Goal: Task Accomplishment & Management: Use online tool/utility

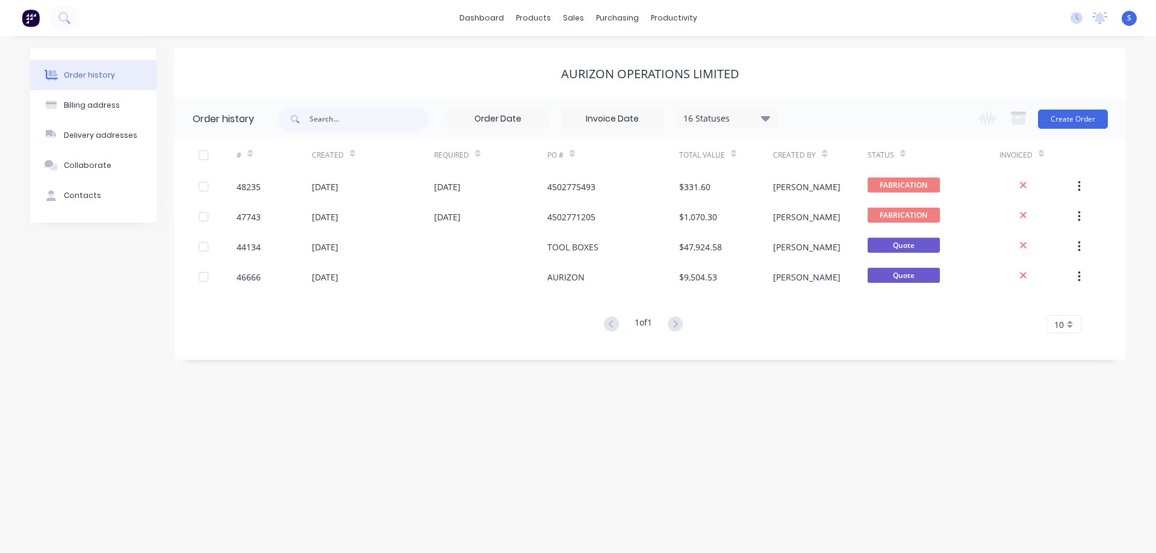
click at [375, 40] on div "Order history Billing address Delivery addresses Collaborate Contacts AURIZON O…" at bounding box center [578, 294] width 1156 height 517
click at [168, 231] on div "Order history Billing address Delivery addresses Collaborate Contacts AURIZON O…" at bounding box center [578, 204] width 1096 height 312
click at [701, 61] on div "Workflow" at bounding box center [695, 57] width 36 height 11
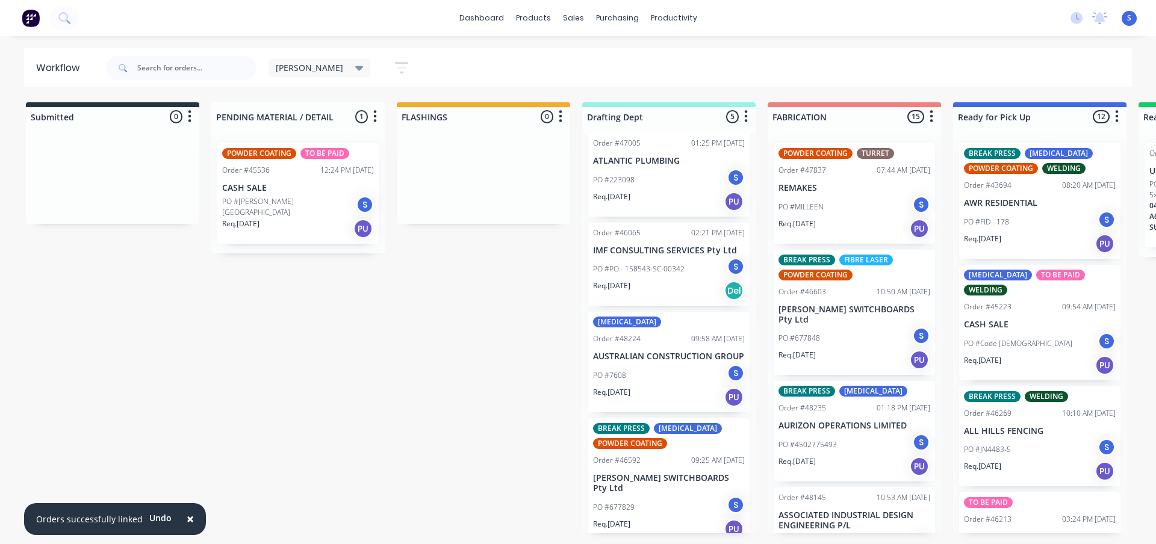
scroll to position [145, 0]
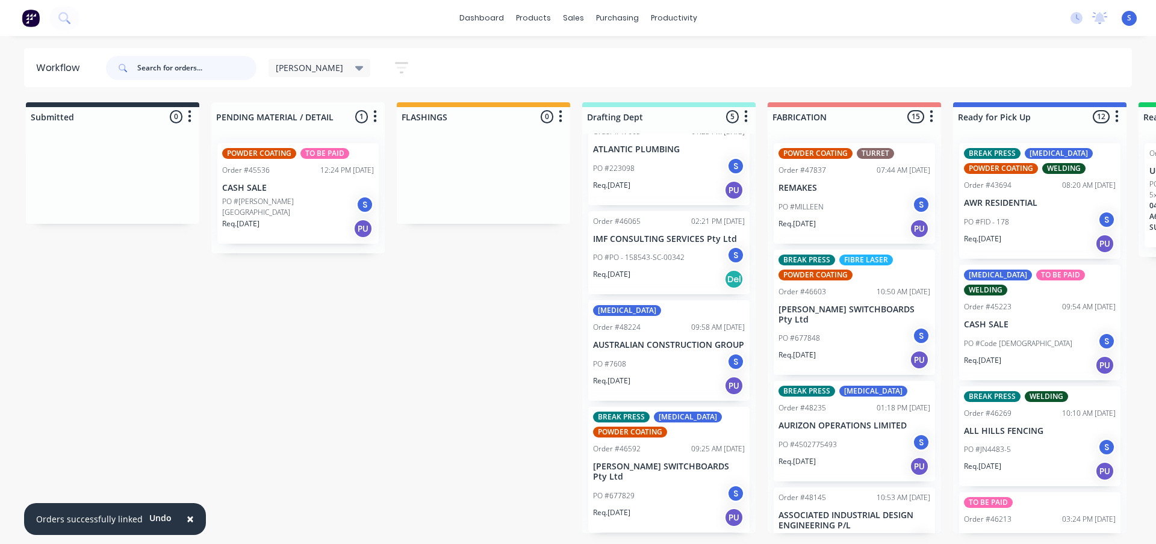
click at [152, 71] on input "text" at bounding box center [196, 68] width 119 height 24
type input "677848"
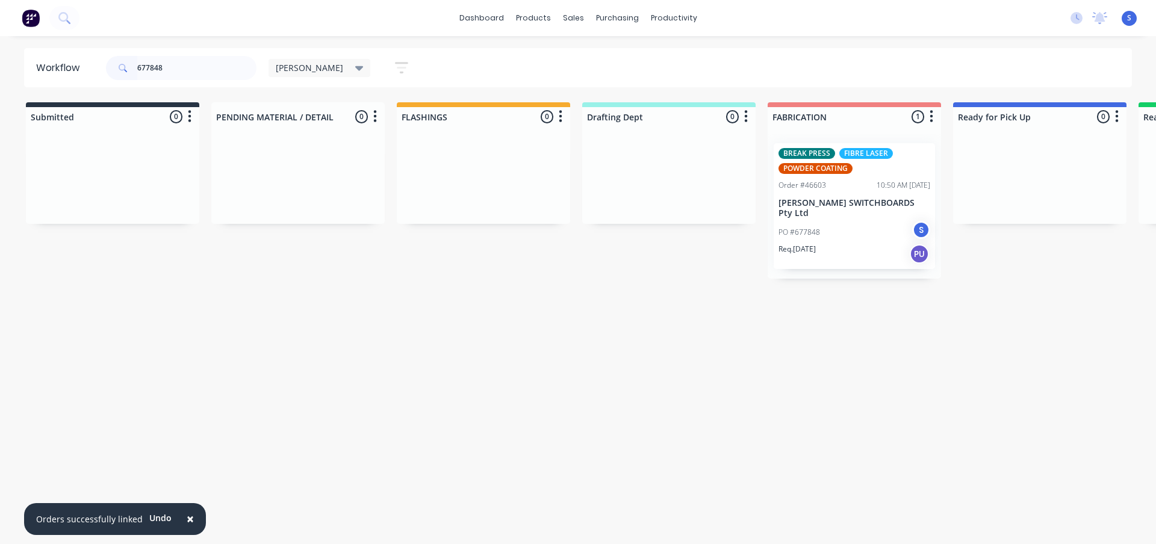
click at [878, 232] on div "PO #677848 S" at bounding box center [855, 232] width 152 height 23
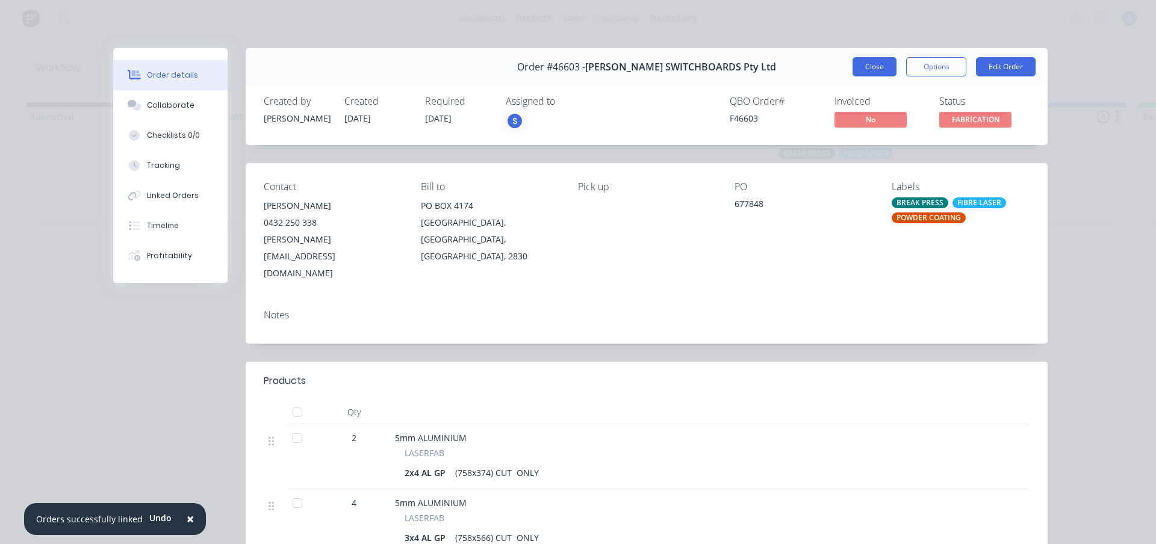
click at [882, 66] on button "Close" at bounding box center [875, 66] width 44 height 19
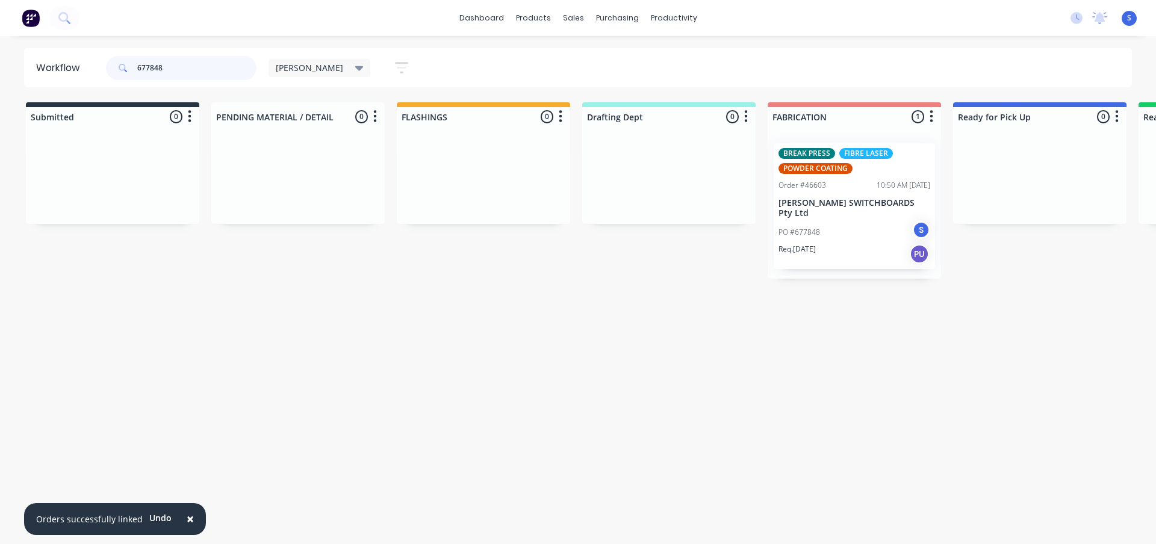
click at [210, 70] on input "677848" at bounding box center [196, 68] width 119 height 24
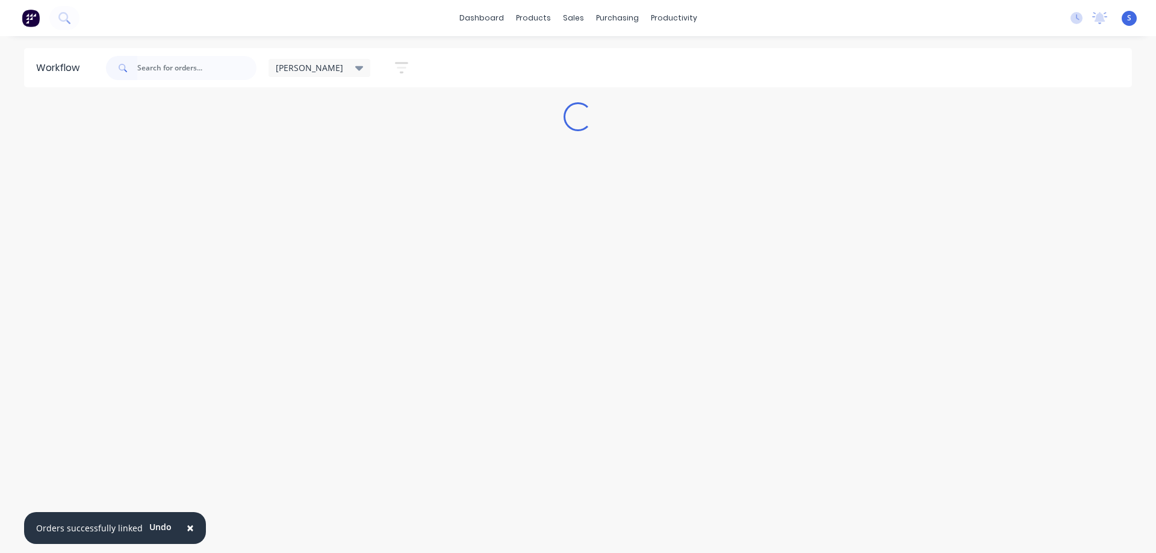
click at [355, 68] on icon at bounding box center [359, 68] width 8 height 5
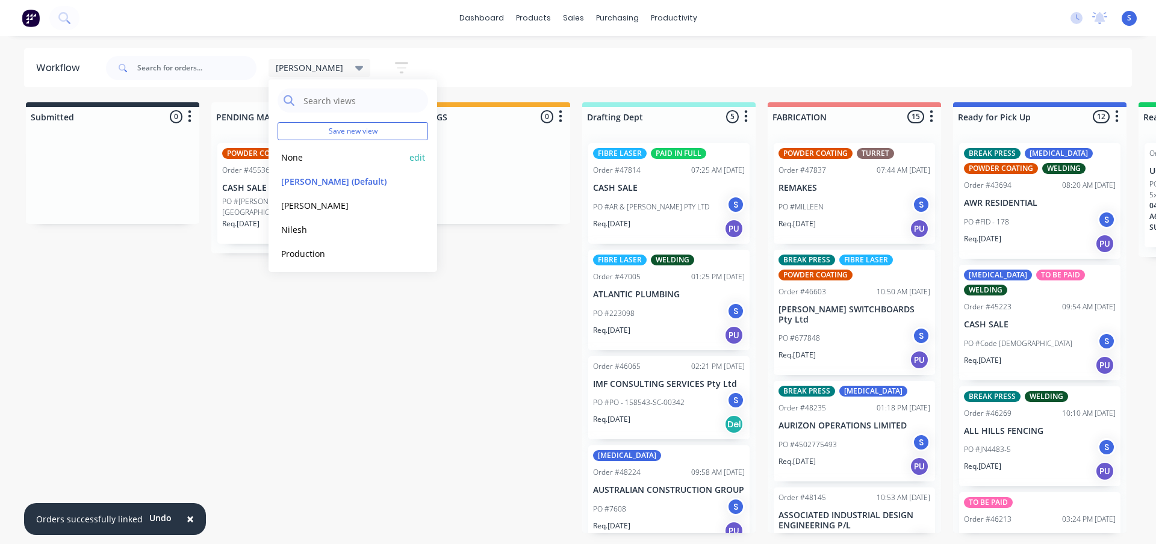
click at [291, 154] on button "None" at bounding box center [342, 158] width 128 height 14
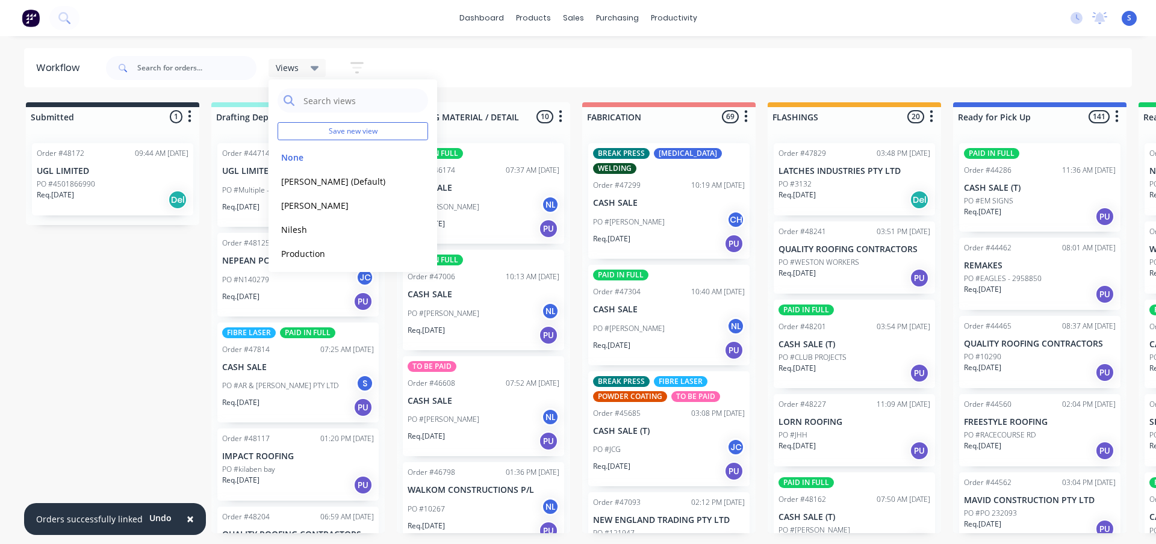
click at [463, 45] on div "× Orders successfully linked Undo dashboard products sales purchasing productiv…" at bounding box center [578, 236] width 1156 height 472
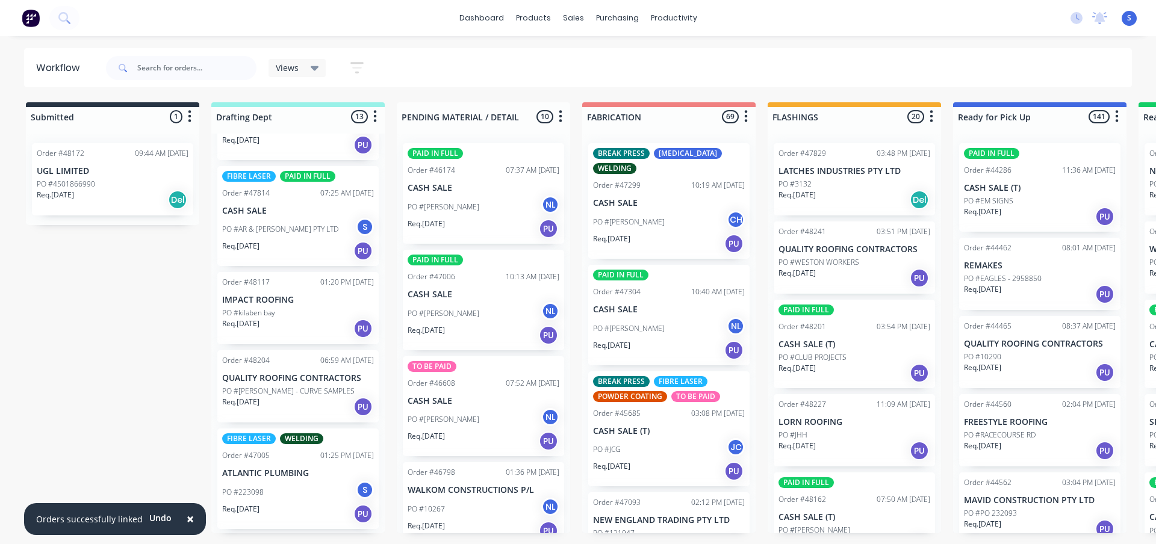
scroll to position [181, 0]
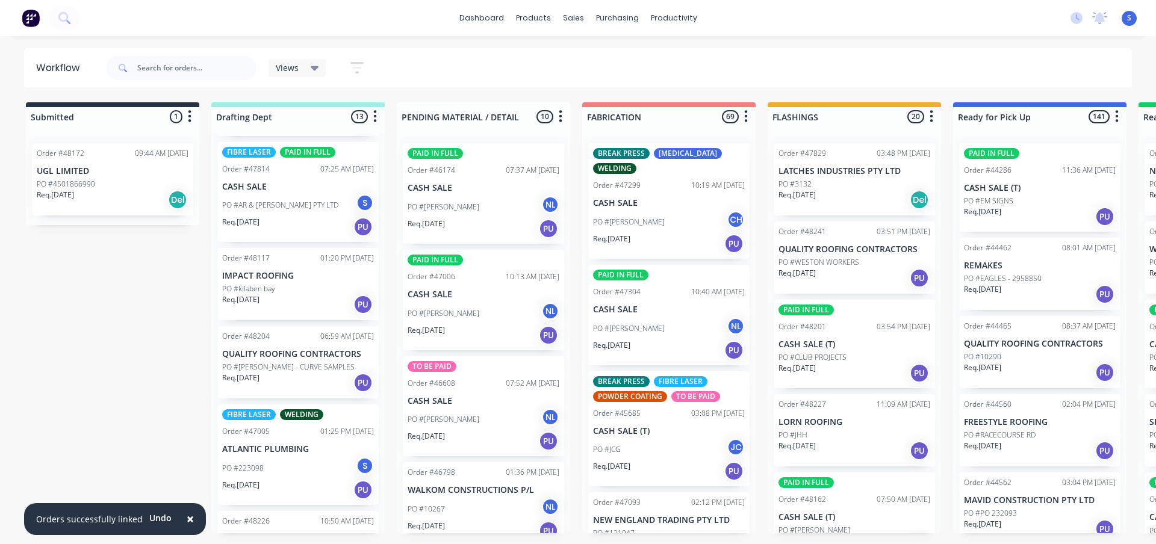
click at [298, 291] on div "PO #kilaben bay" at bounding box center [298, 289] width 152 height 11
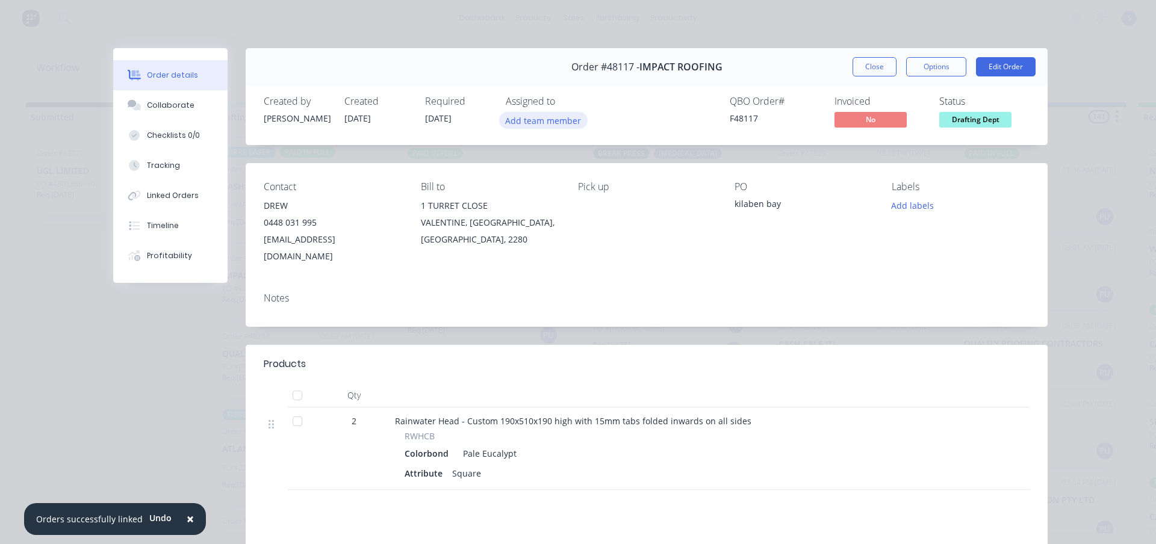
click at [564, 119] on button "Add team member" at bounding box center [543, 120] width 89 height 16
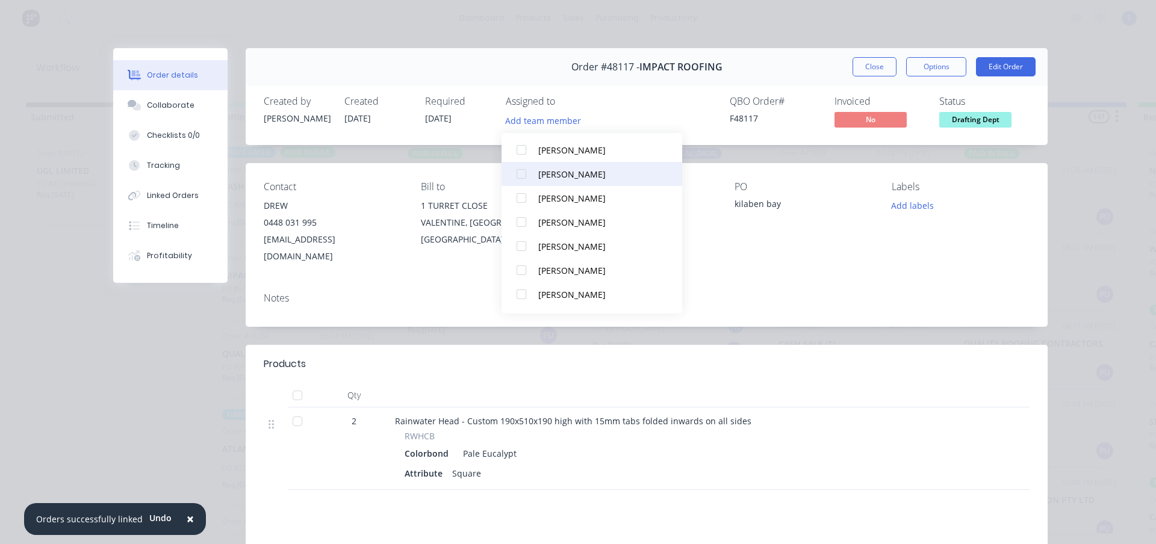
scroll to position [229, 0]
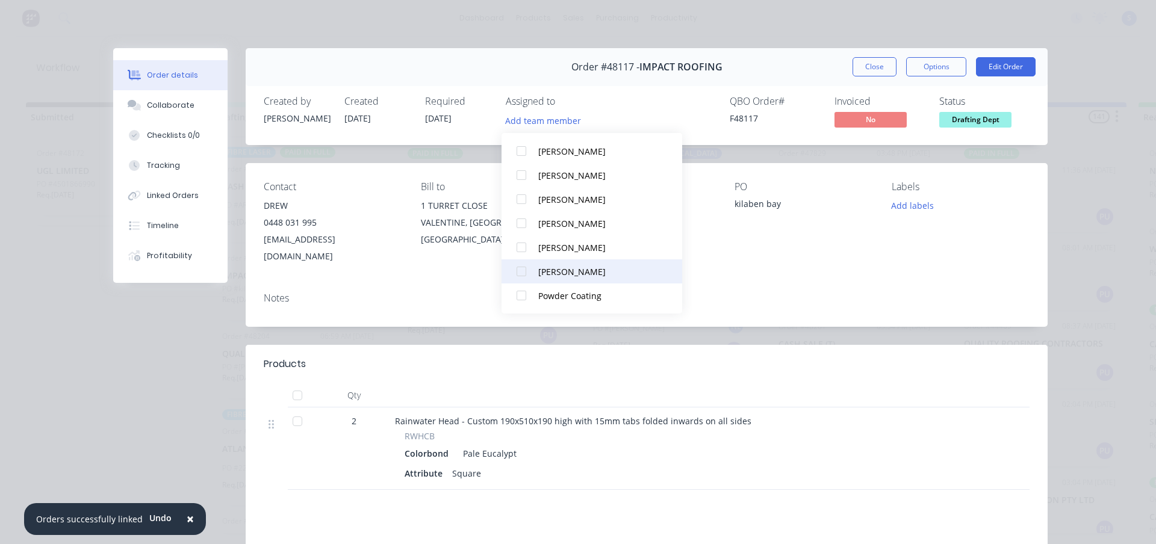
click at [525, 274] on div at bounding box center [521, 272] width 24 height 24
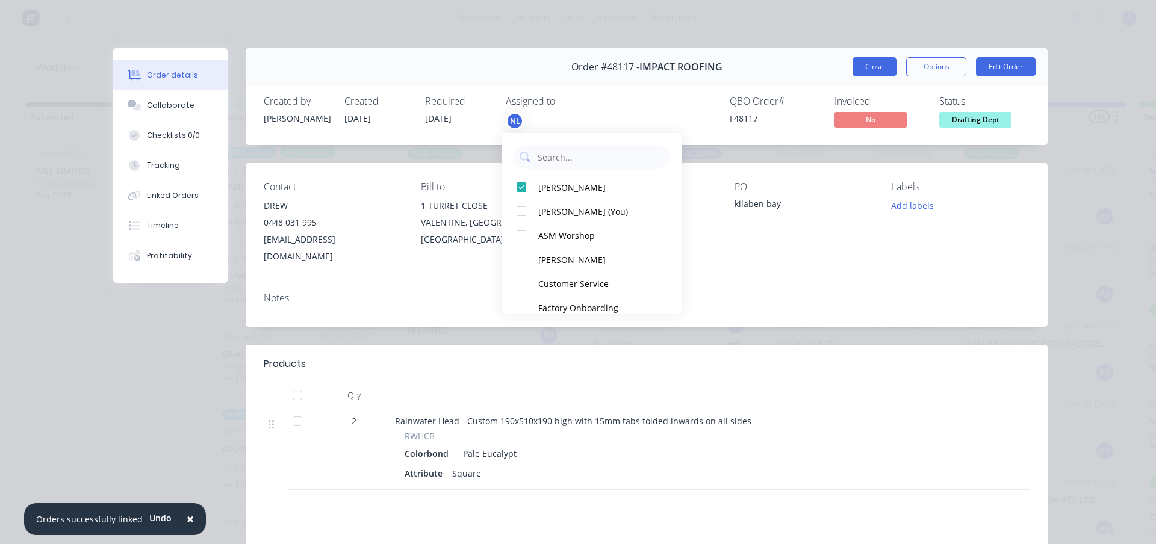
click at [873, 64] on button "Close" at bounding box center [875, 66] width 44 height 19
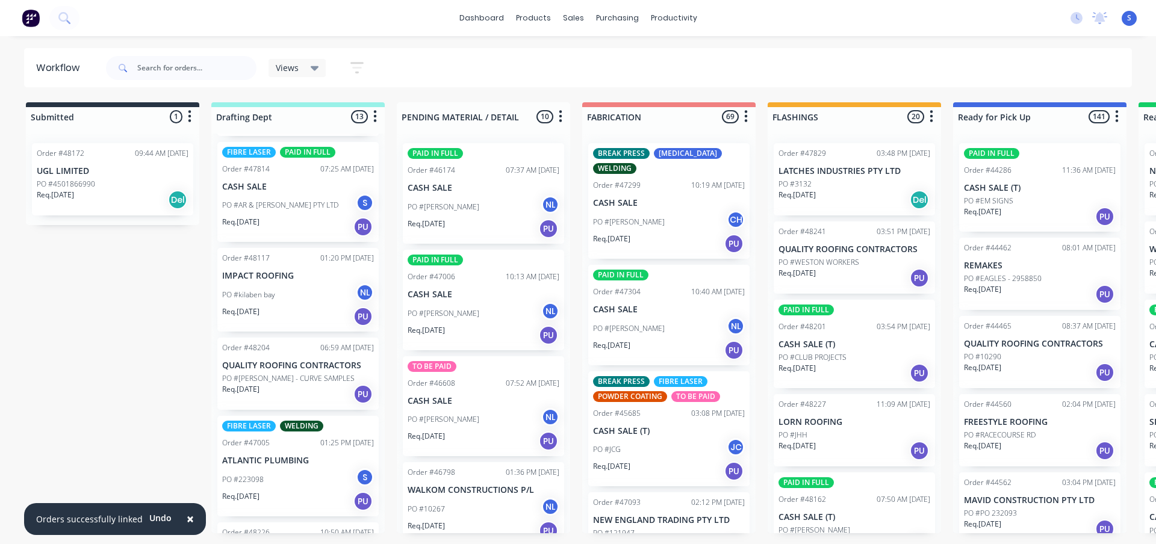
click at [292, 372] on div "Order #48204 06:59 AM [DATE] QUALITY ROOFING CONTRACTORS PO #[PERSON_NAME] - CU…" at bounding box center [297, 374] width 161 height 72
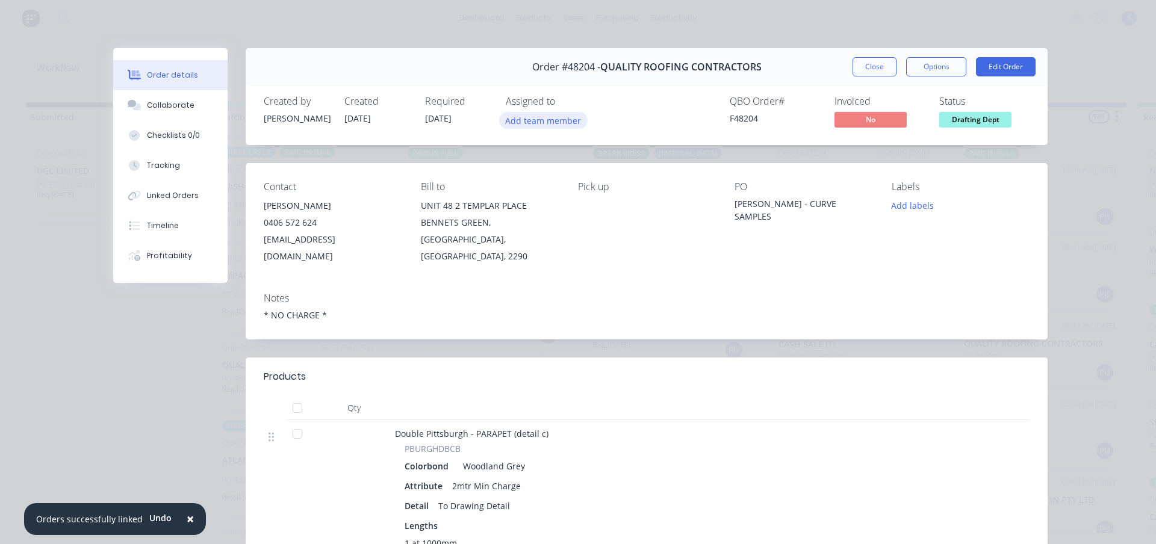
click at [531, 120] on button "Add team member" at bounding box center [543, 120] width 89 height 16
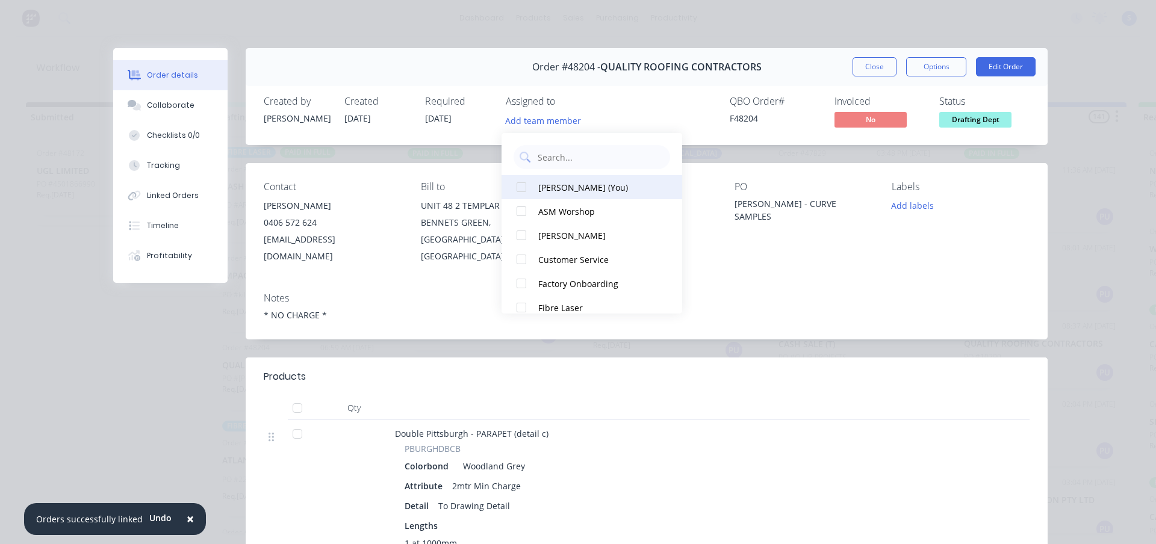
click at [555, 186] on div "[PERSON_NAME] (You)" at bounding box center [598, 187] width 120 height 13
click at [865, 69] on button "Close" at bounding box center [875, 66] width 44 height 19
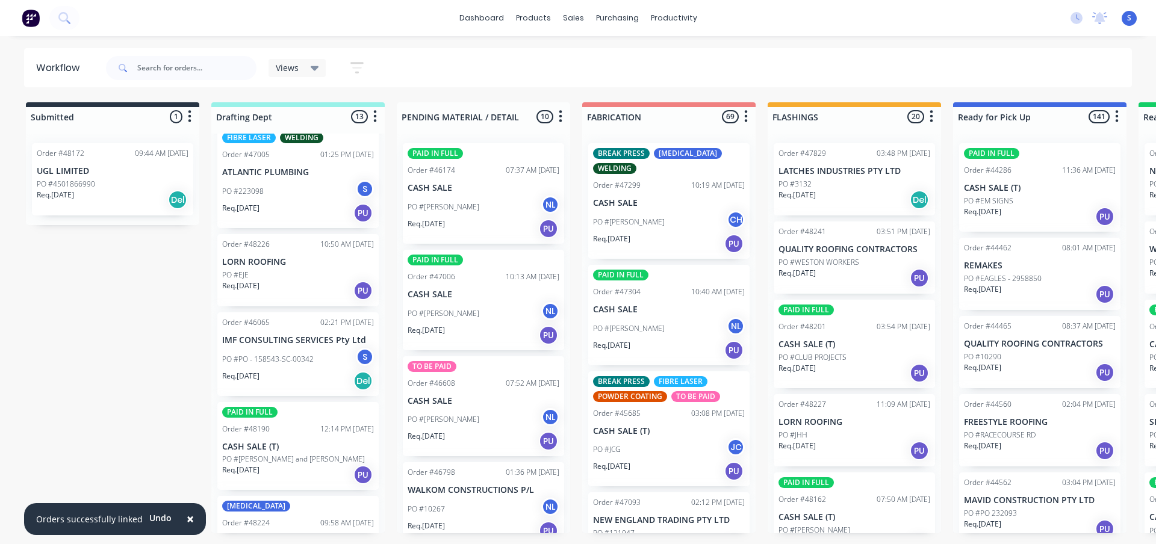
scroll to position [482, 0]
click at [293, 287] on div "Req. [DATE] PU" at bounding box center [298, 289] width 152 height 20
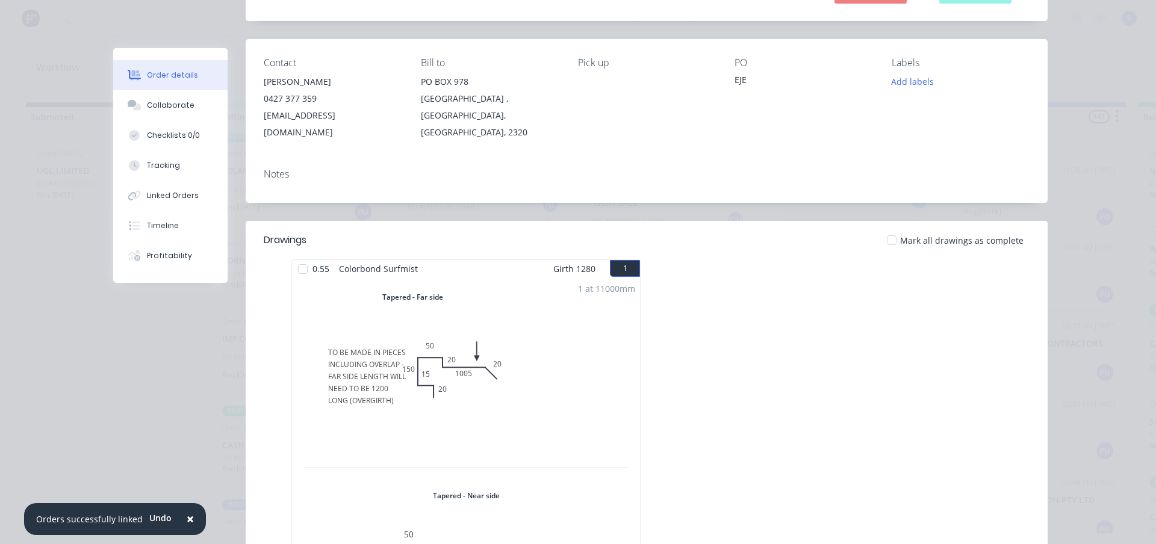
scroll to position [54, 0]
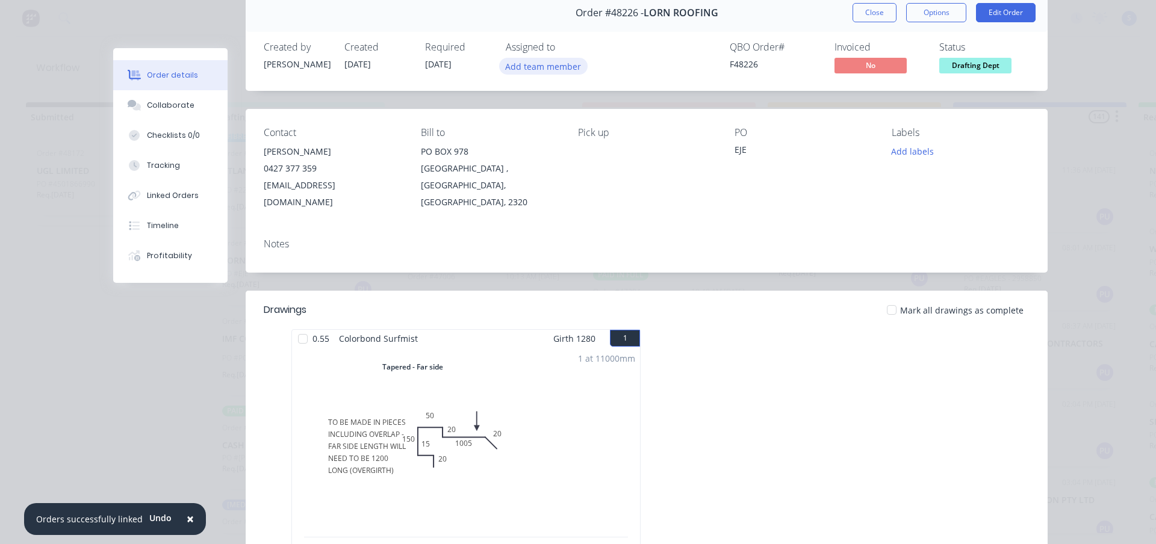
click at [533, 69] on button "Add team member" at bounding box center [543, 66] width 89 height 16
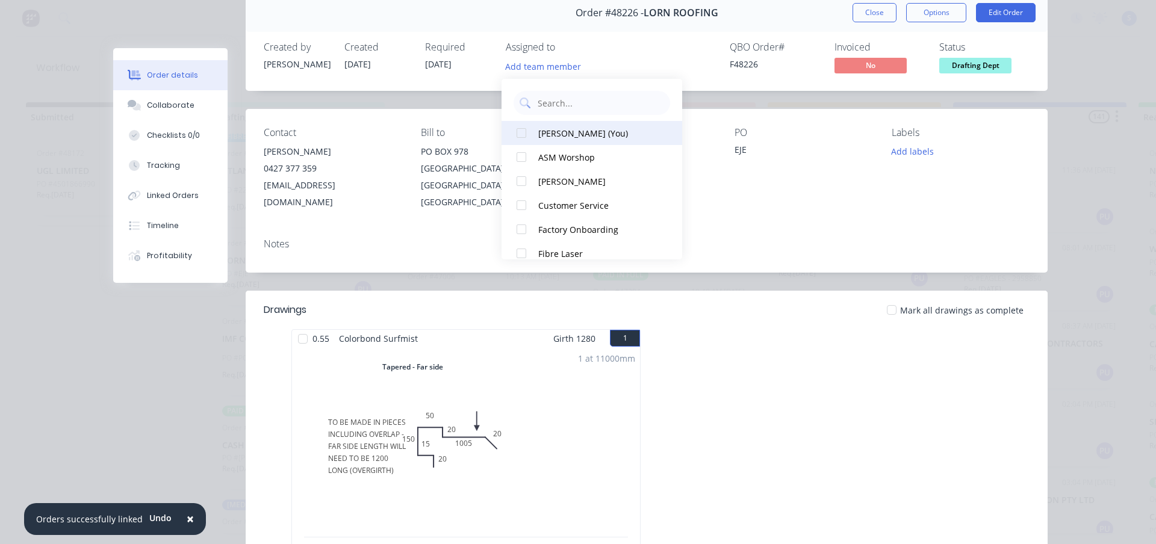
click at [520, 132] on div at bounding box center [521, 133] width 24 height 24
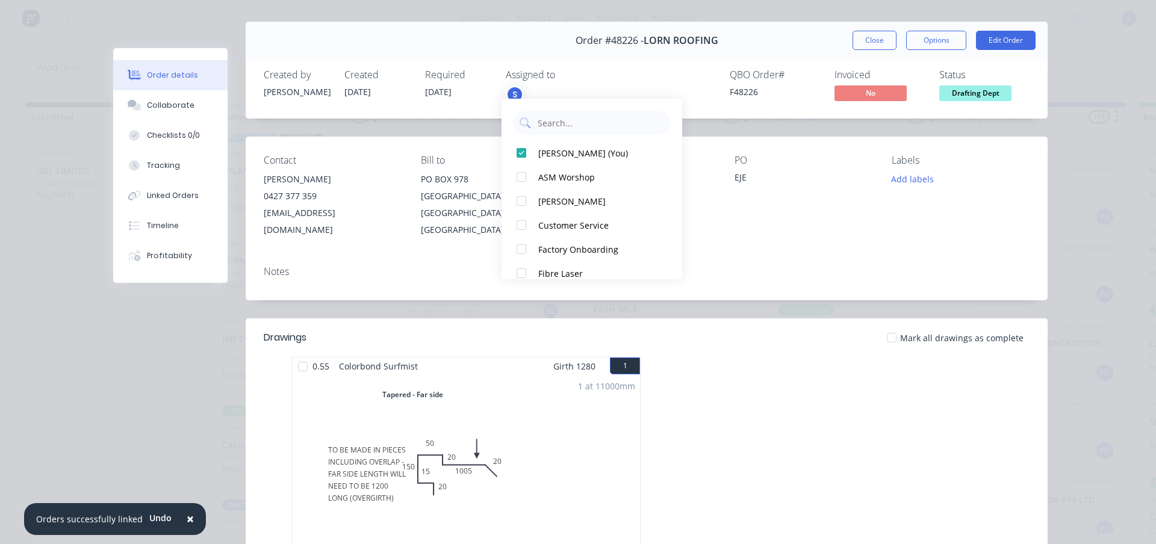
scroll to position [0, 0]
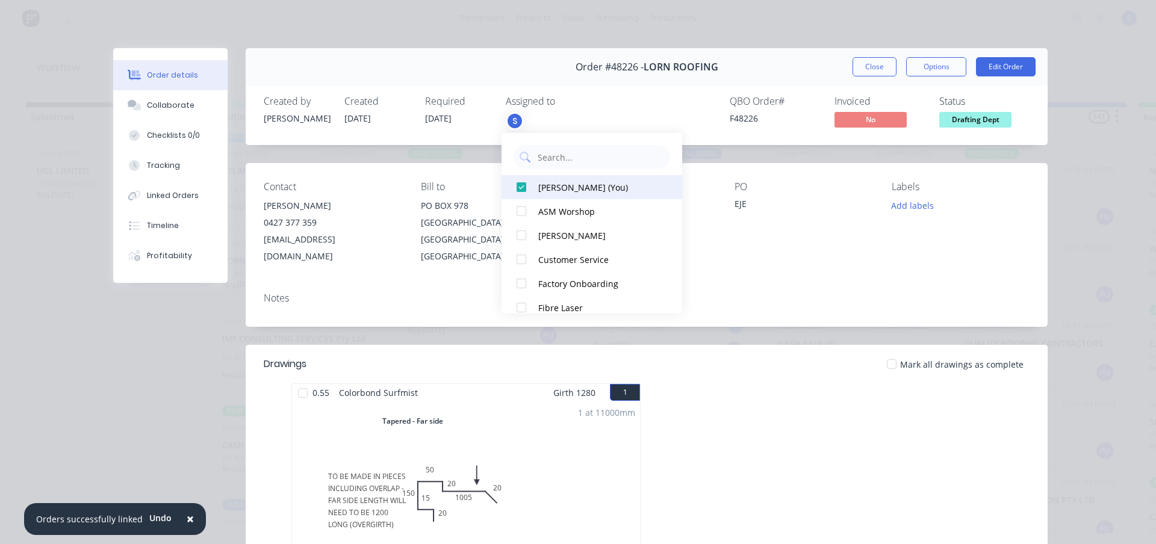
click at [536, 187] on button "[PERSON_NAME] (You)" at bounding box center [592, 187] width 181 height 24
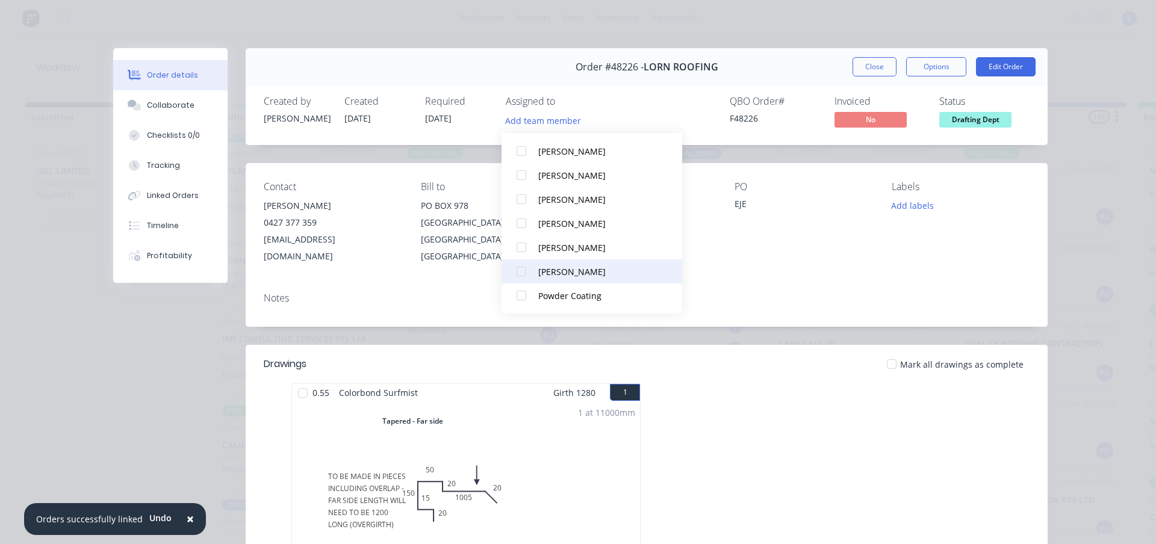
click at [548, 275] on div "[PERSON_NAME]" at bounding box center [598, 272] width 120 height 13
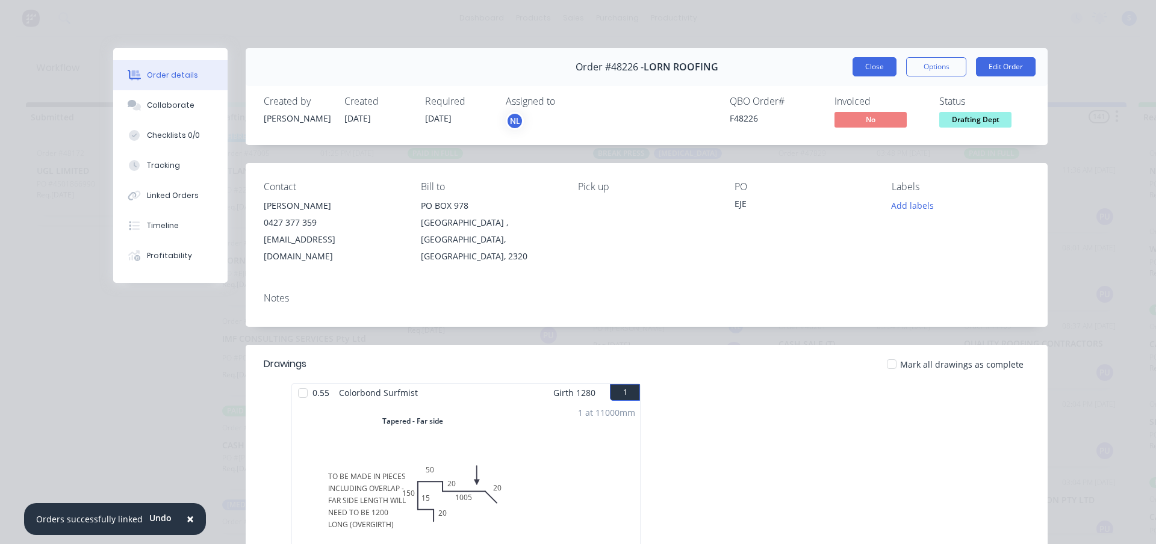
click at [864, 66] on button "Close" at bounding box center [875, 66] width 44 height 19
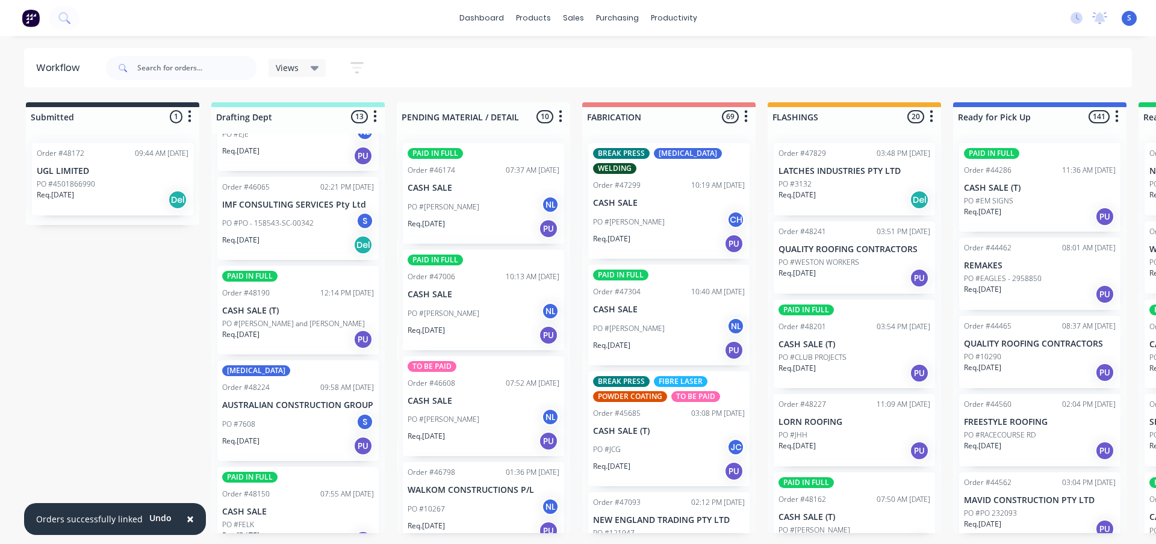
scroll to position [662, 0]
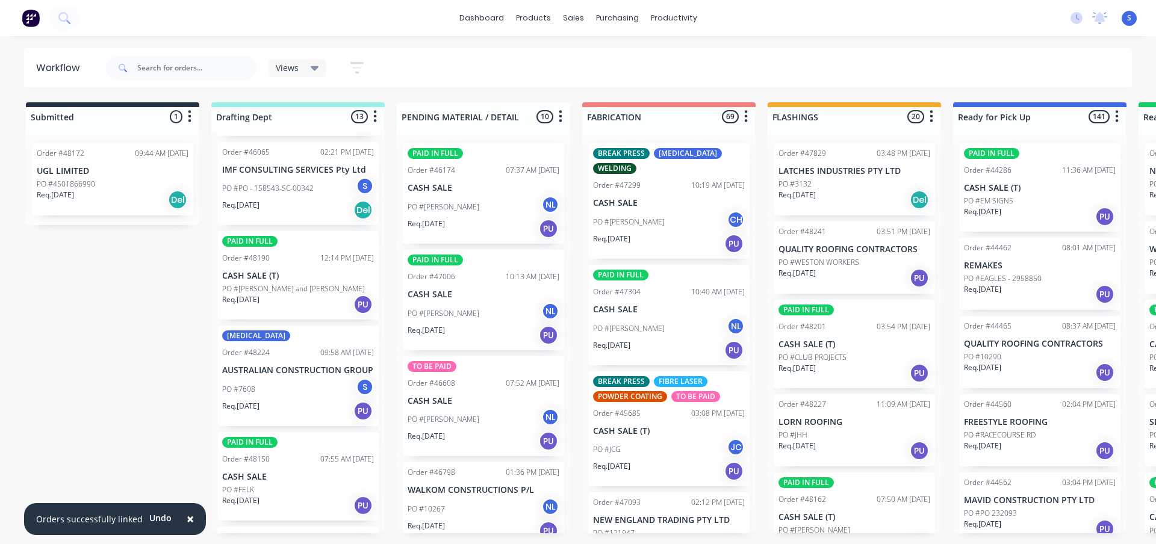
click at [305, 293] on div "PO #[PERSON_NAME] and [PERSON_NAME]" at bounding box center [298, 289] width 152 height 11
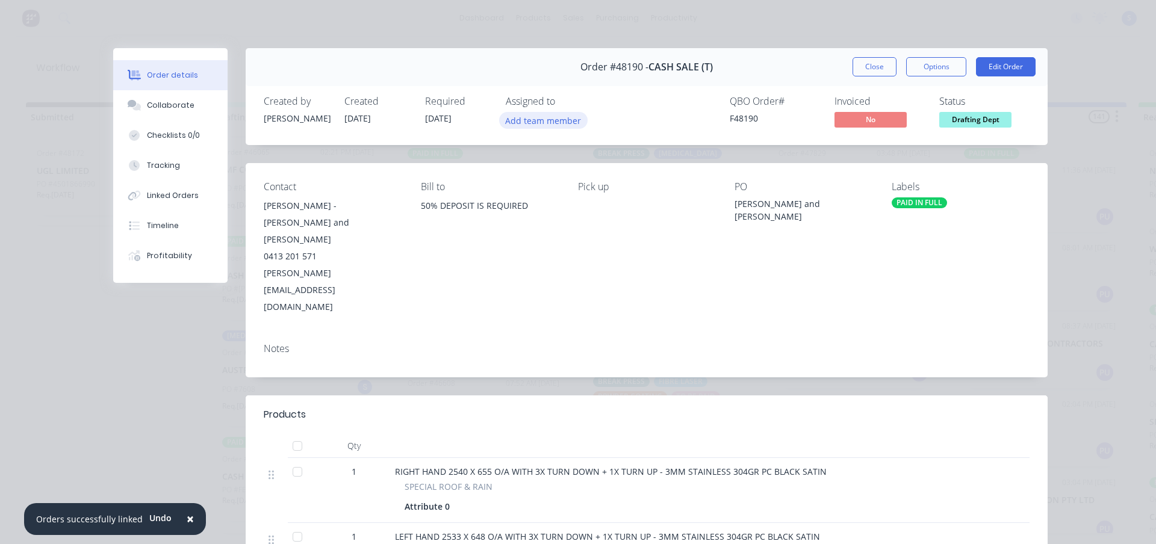
click at [529, 124] on button "Add team member" at bounding box center [543, 120] width 89 height 16
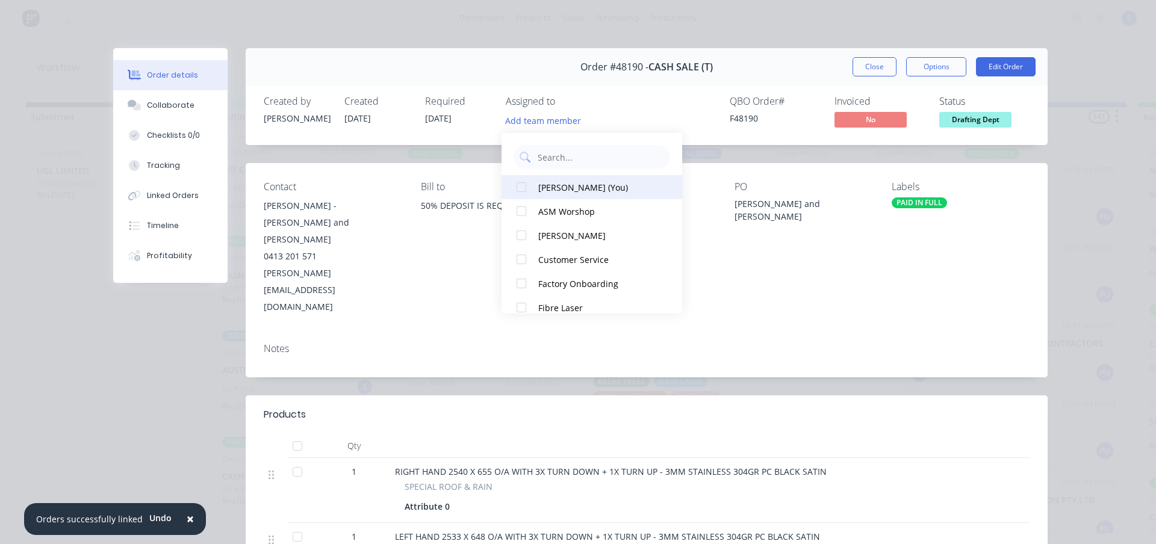
click at [524, 190] on div at bounding box center [521, 187] width 24 height 24
click at [665, 103] on div "QBO Order # F48190 Invoiced No Status Drafting Dept" at bounding box center [827, 113] width 403 height 35
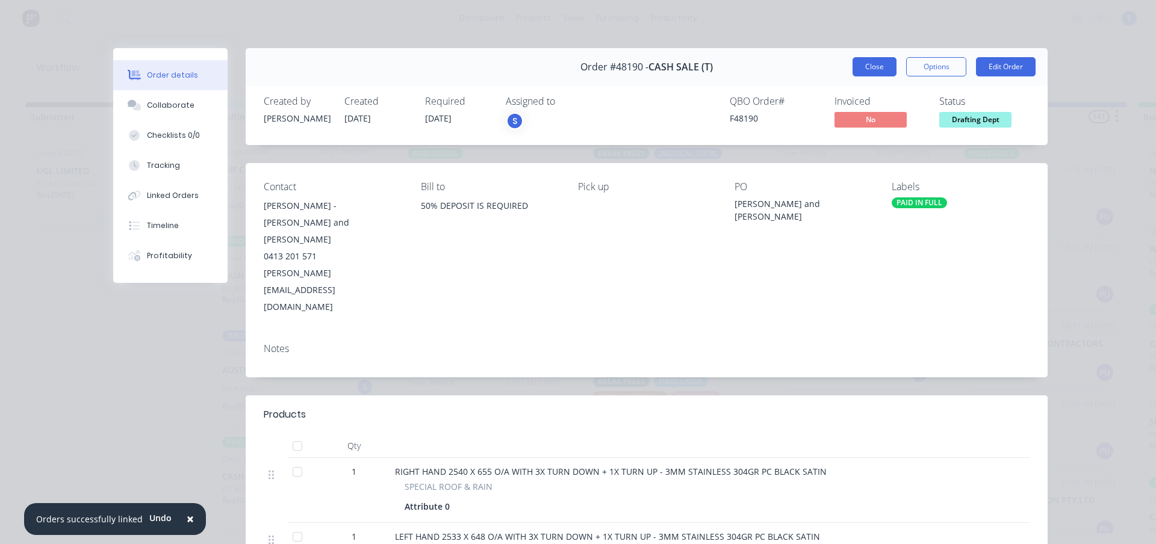
click at [886, 68] on button "Close" at bounding box center [875, 66] width 44 height 19
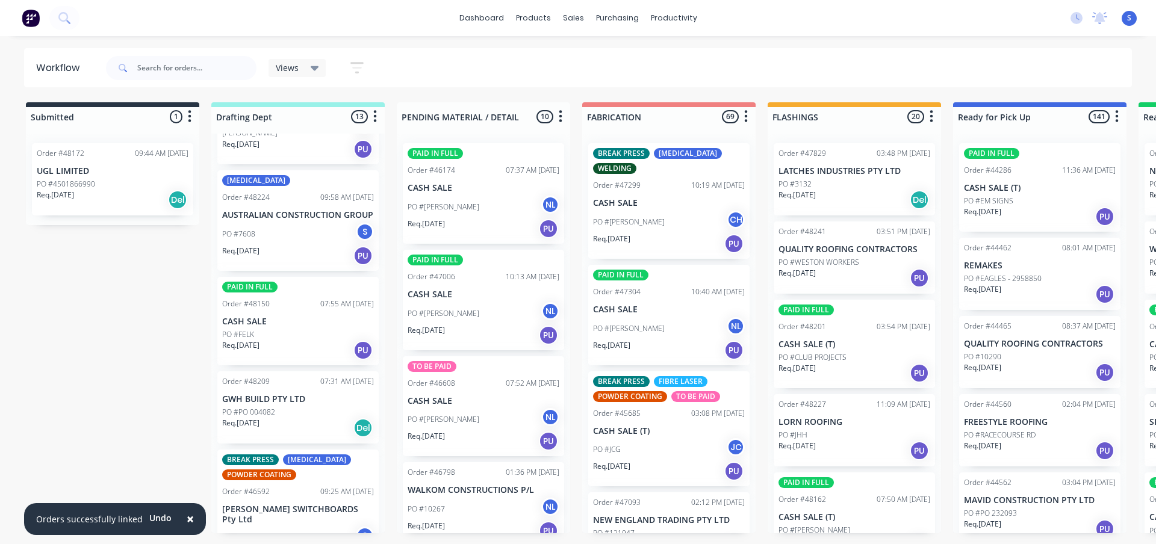
scroll to position [872, 0]
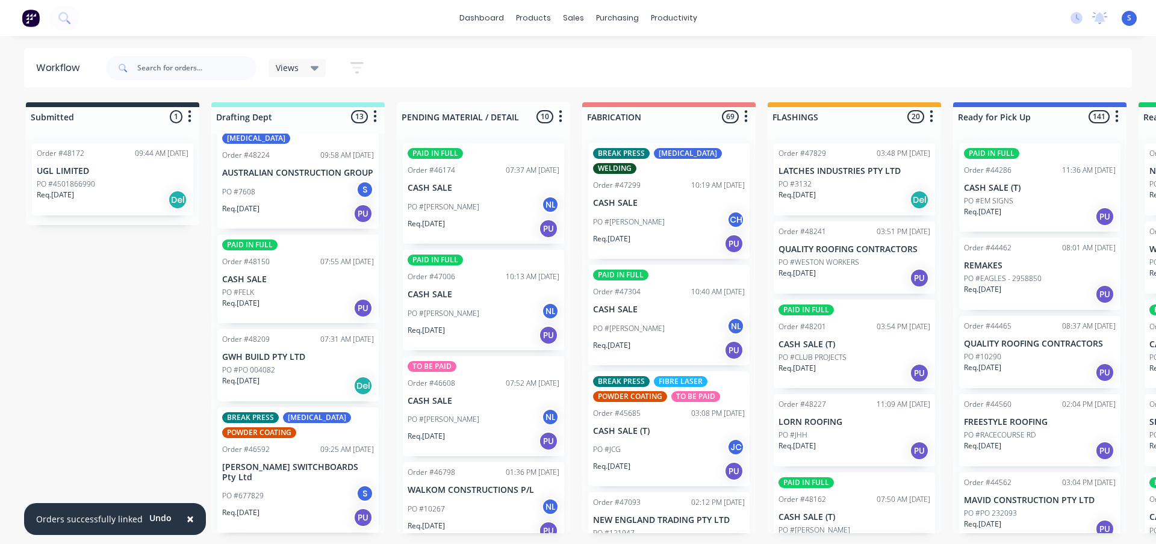
click at [297, 375] on div "PO #PO 004082" at bounding box center [298, 370] width 152 height 11
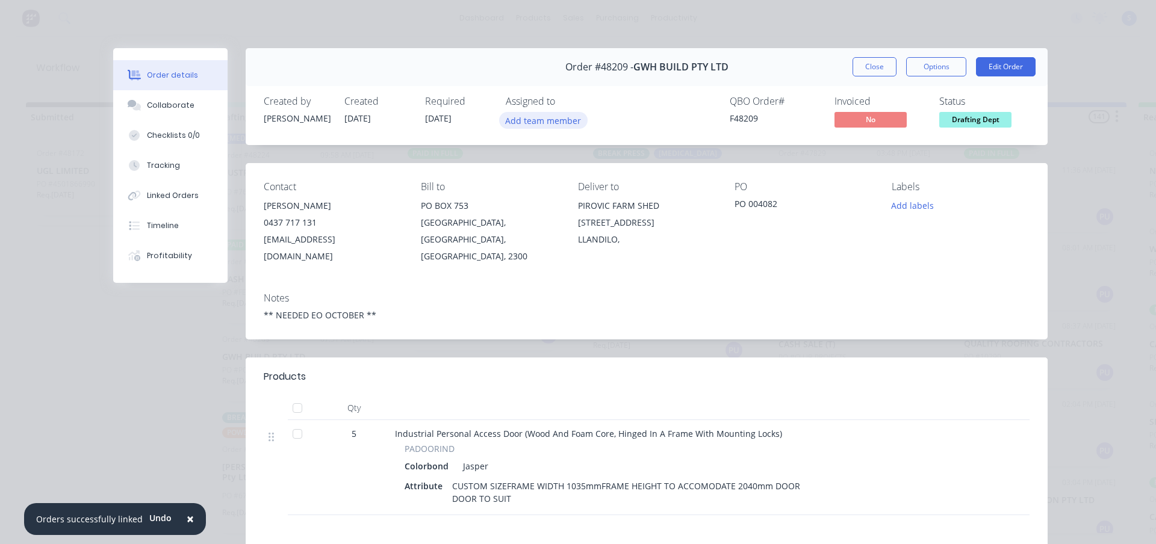
click at [509, 119] on button "Add team member" at bounding box center [543, 120] width 89 height 16
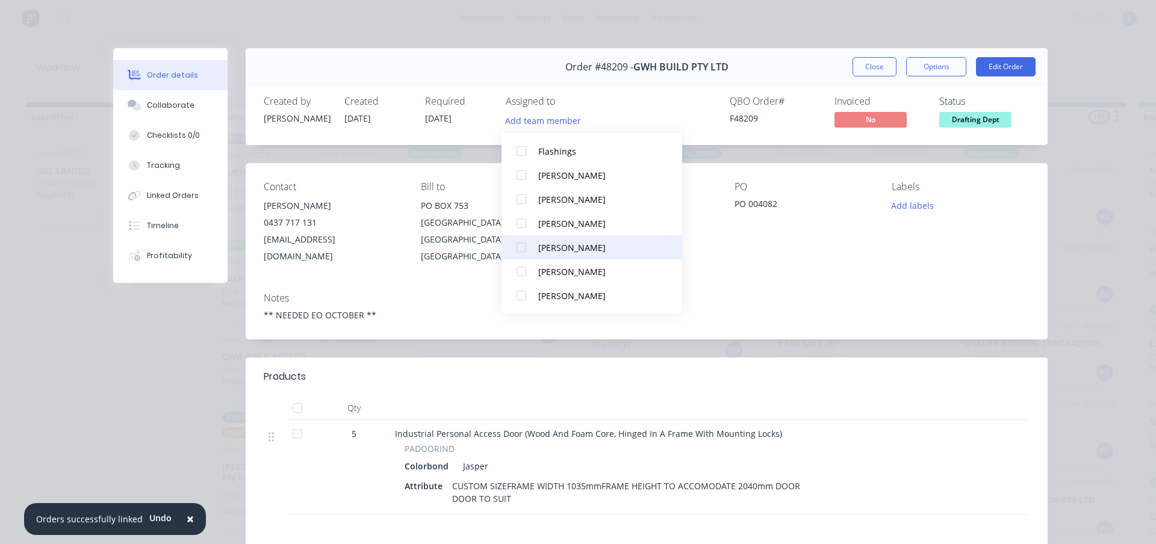
scroll to position [229, 0]
click at [534, 273] on button "[PERSON_NAME]" at bounding box center [592, 272] width 181 height 24
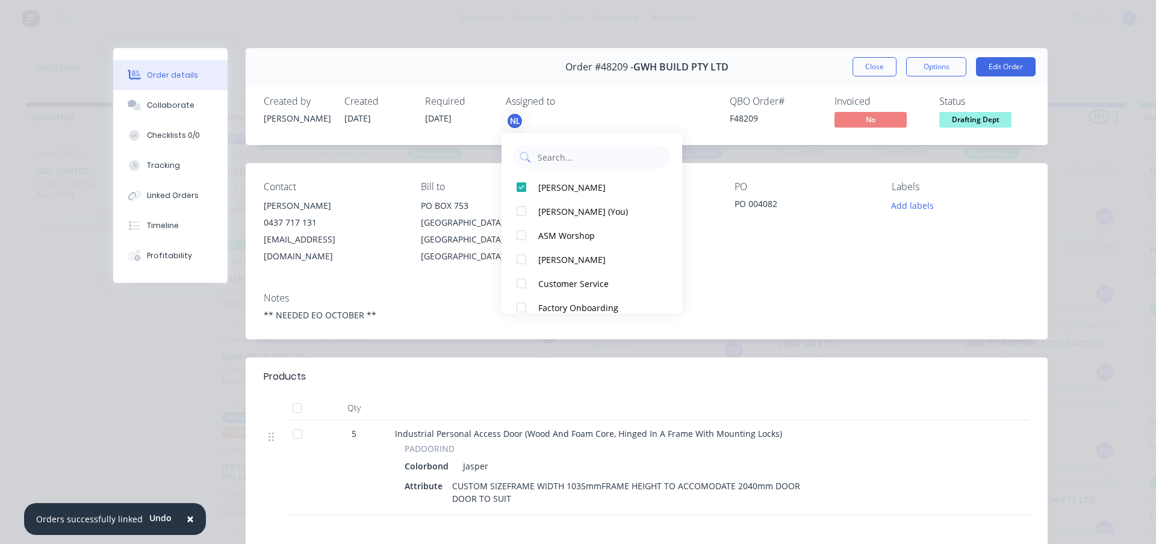
drag, startPoint x: 874, startPoint y: 69, endPoint x: 853, endPoint y: 87, distance: 27.3
click at [874, 69] on button "Close" at bounding box center [875, 66] width 44 height 19
